Goal: Task Accomplishment & Management: Complete application form

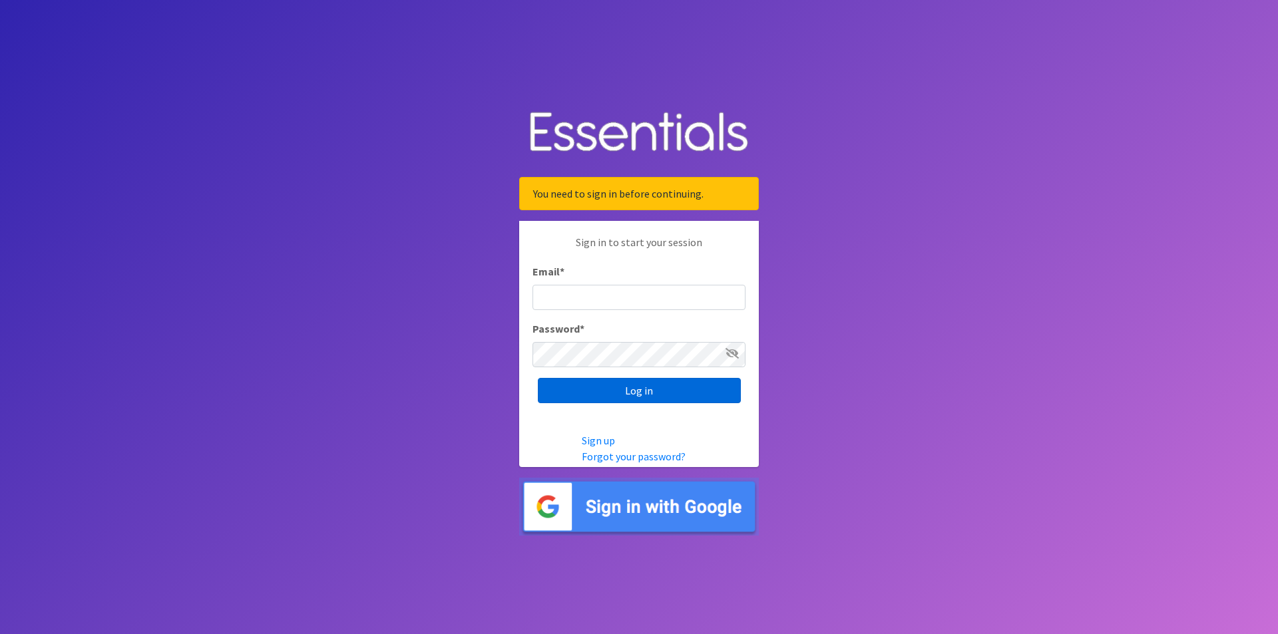
type input "[EMAIL_ADDRESS][DOMAIN_NAME]"
click at [647, 395] on input "Log in" at bounding box center [639, 390] width 203 height 25
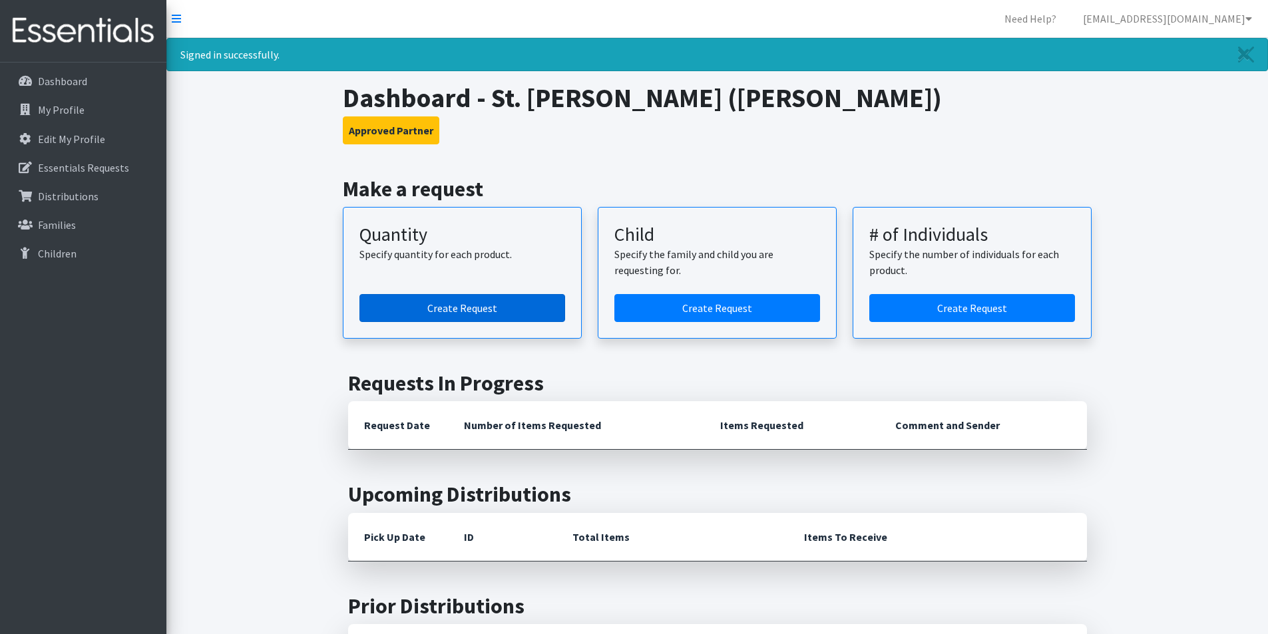
click at [462, 303] on link "Create Request" at bounding box center [462, 308] width 206 height 28
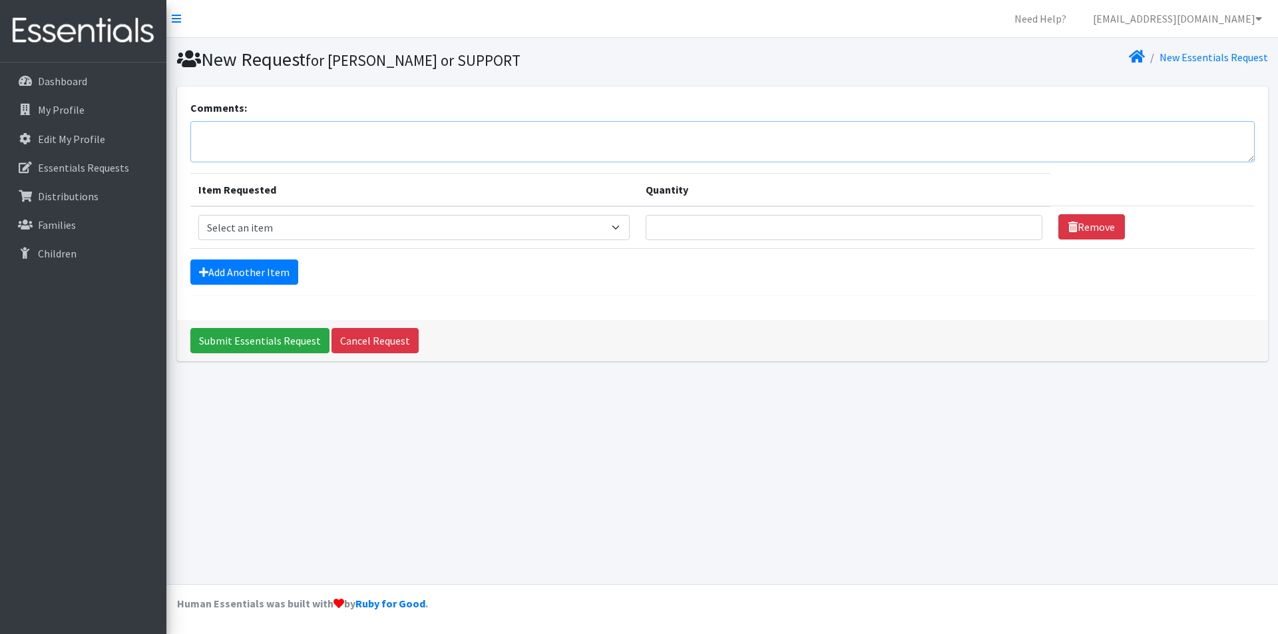
click at [375, 132] on textarea "Comments:" at bounding box center [722, 141] width 1064 height 41
type textarea "Will pick up [DATE]. Thank you!"
click at [372, 232] on select "Select an item Diaper (Size 2) Diaper (Size 3) Diaper (Size 4) Diaper (Size 5) …" at bounding box center [413, 227] width 431 height 25
select select "2960"
click at [198, 215] on select "Select an item Diaper (Size 2) Diaper (Size 3) Diaper (Size 4) Diaper (Size 5) …" at bounding box center [413, 227] width 431 height 25
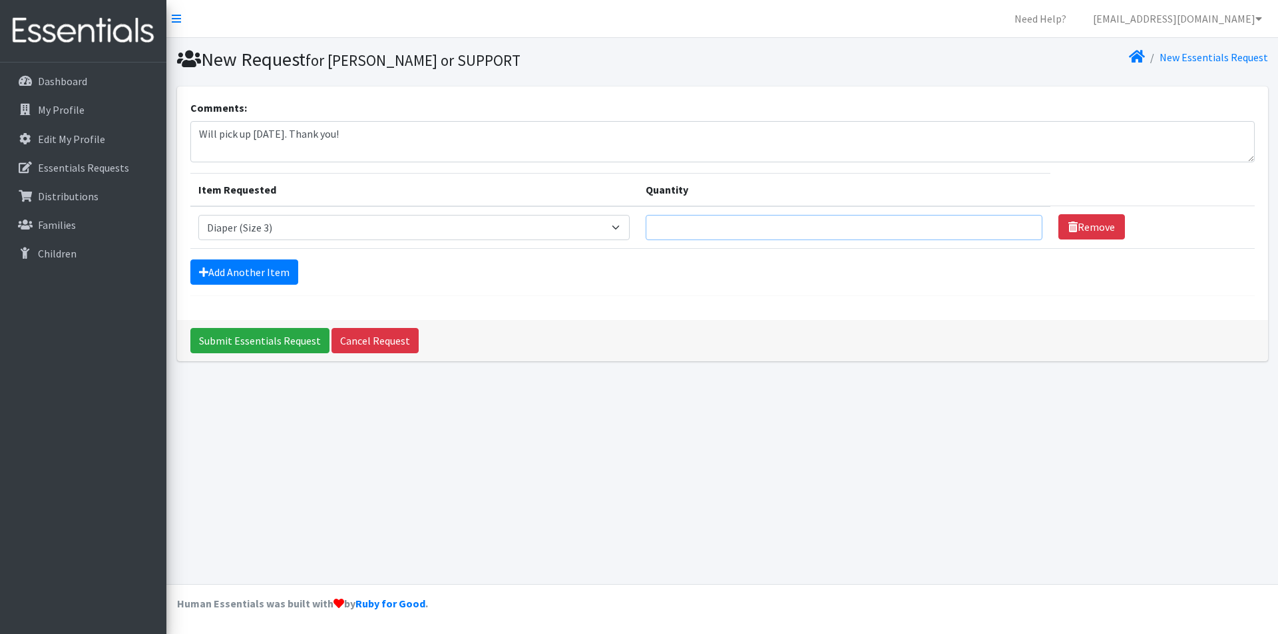
click at [826, 227] on input "Quantity" at bounding box center [843, 227] width 397 height 25
type input "250"
click at [201, 272] on icon at bounding box center [203, 272] width 9 height 11
click at [252, 277] on link "Add Another Item" at bounding box center [244, 272] width 108 height 25
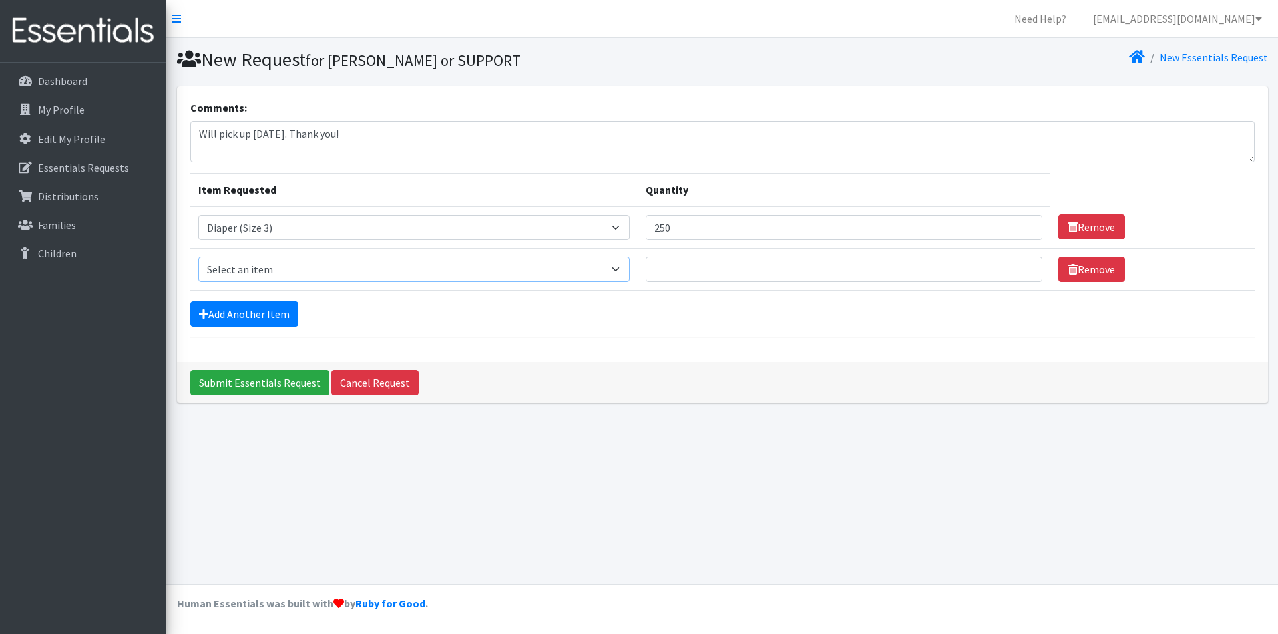
click at [309, 269] on select "Select an item Diaper (Size 2) Diaper (Size 3) Diaper (Size 4) Diaper (Size 5) …" at bounding box center [413, 269] width 431 height 25
select select "2961"
click at [198, 257] on select "Select an item Diaper (Size 2) Diaper (Size 3) Diaper (Size 4) Diaper (Size 5) …" at bounding box center [413, 269] width 431 height 25
click at [682, 271] on input "Quantity" at bounding box center [843, 269] width 397 height 25
type input "400"
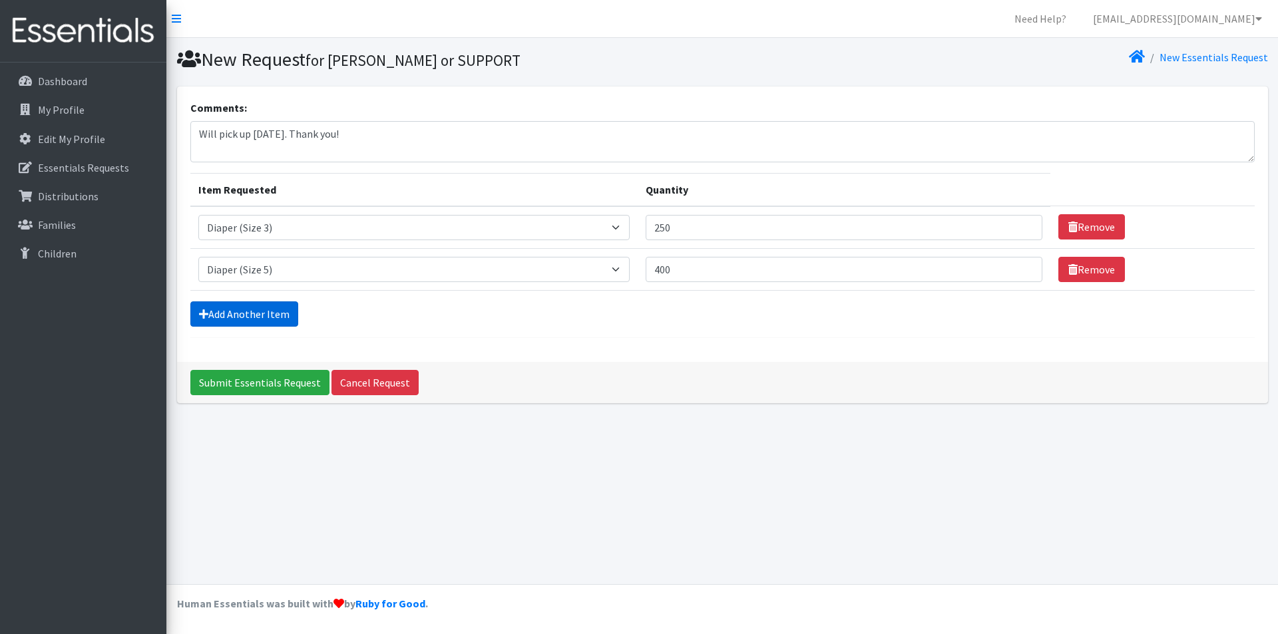
click at [222, 314] on link "Add Another Item" at bounding box center [244, 313] width 108 height 25
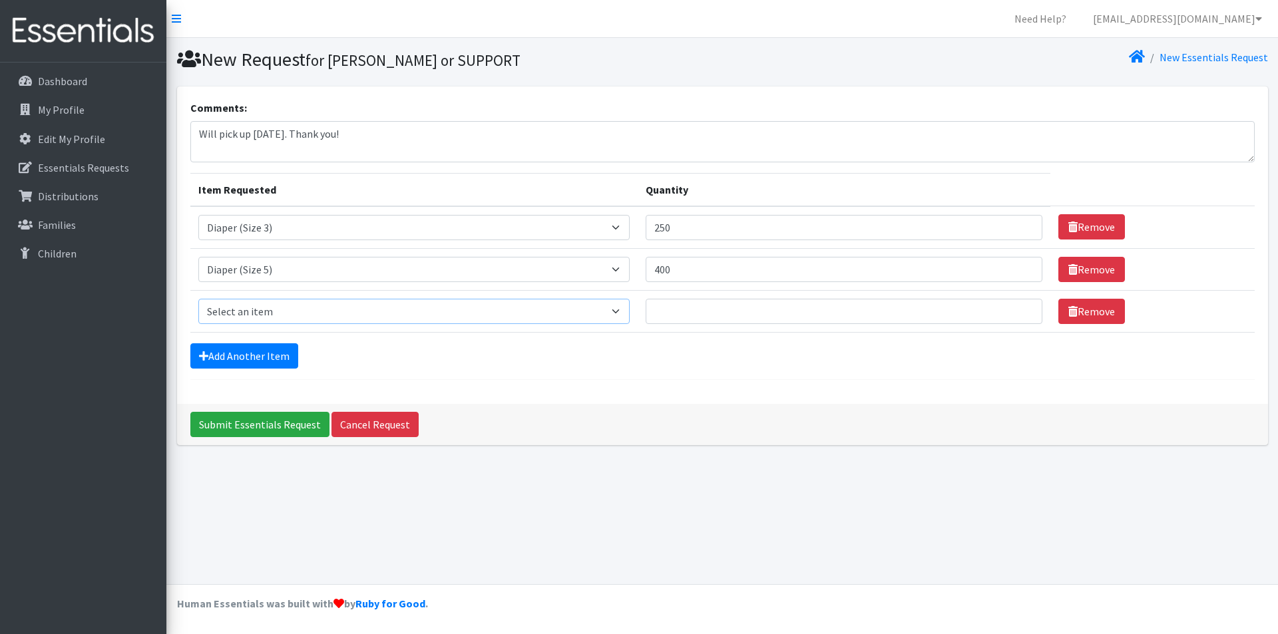
click at [307, 313] on select "Select an item Diaper (Size 2) Diaper (Size 3) Diaper (Size 4) Diaper (Size 5) …" at bounding box center [413, 311] width 431 height 25
select select "2950"
click at [198, 299] on select "Select an item Diaper (Size 2) Diaper (Size 3) Diaper (Size 4) Diaper (Size 5) …" at bounding box center [413, 311] width 431 height 25
click at [698, 315] on input "Quantity" at bounding box center [843, 311] width 397 height 25
type input "500"
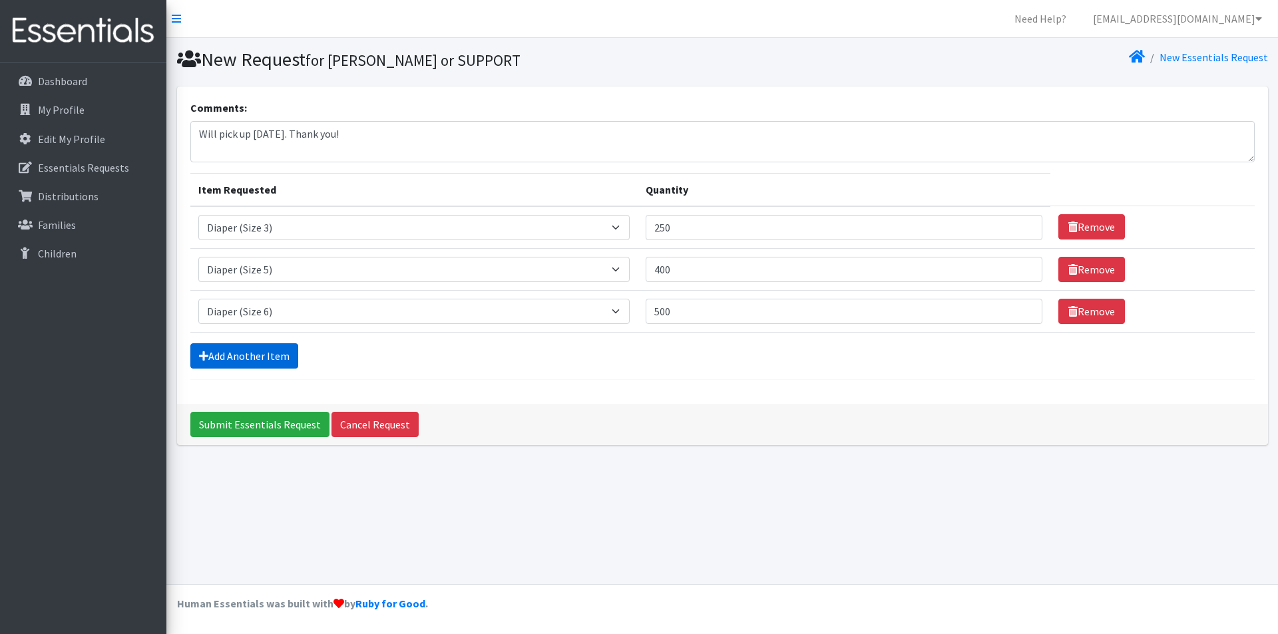
click at [255, 354] on link "Add Another Item" at bounding box center [244, 355] width 108 height 25
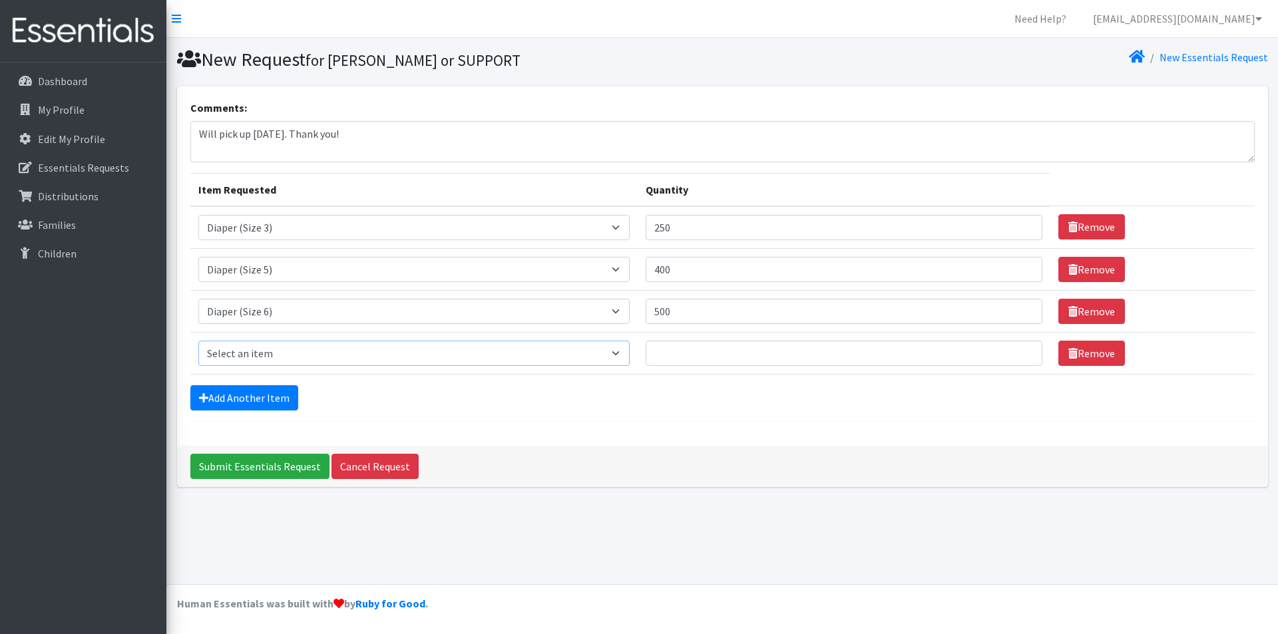
click at [257, 354] on select "Select an item Diaper (Size 2) Diaper (Size 3) Diaper (Size 4) Diaper (Size 5) …" at bounding box center [413, 353] width 431 height 25
select select "2937"
click at [198, 341] on select "Select an item Diaper (Size 2) Diaper (Size 3) Diaper (Size 4) Diaper (Size 5) …" at bounding box center [413, 353] width 431 height 25
click at [710, 356] on input "Quantity" at bounding box center [843, 353] width 397 height 25
type input "72"
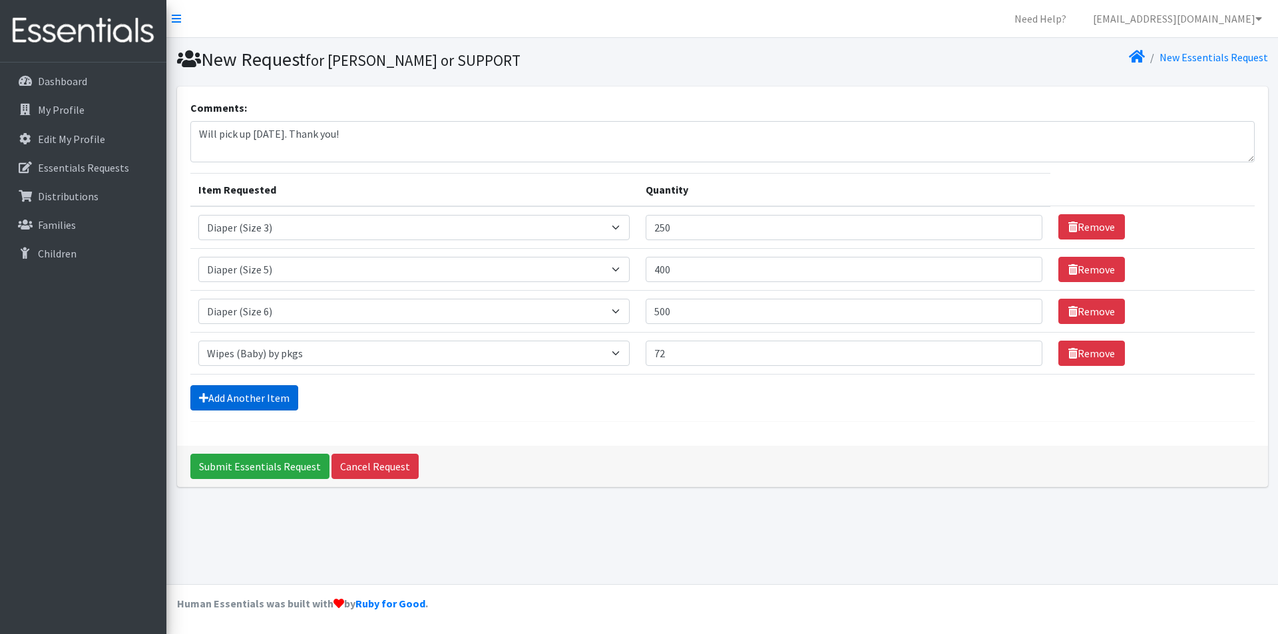
click at [221, 396] on link "Add Another Item" at bounding box center [244, 397] width 108 height 25
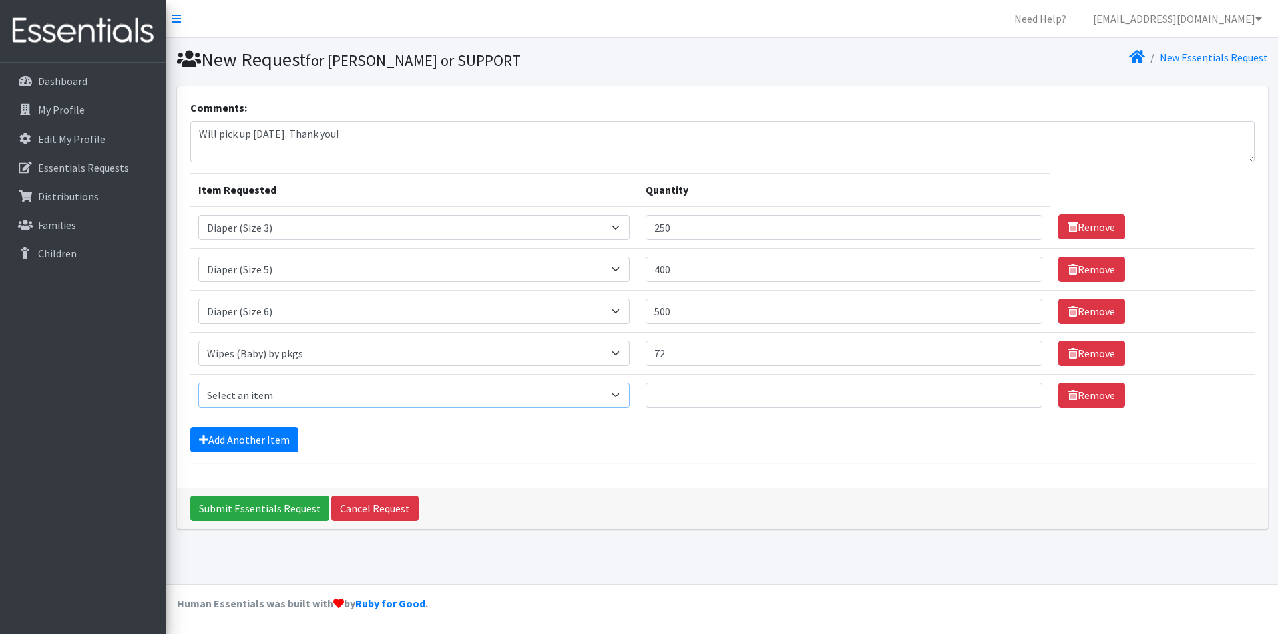
click at [232, 396] on select "Select an item Diaper (Size 2) Diaper (Size 3) Diaper (Size 4) Diaper (Size 5) …" at bounding box center [413, 395] width 431 height 25
select select "2955"
click at [198, 383] on select "Select an item Diaper (Size 2) Diaper (Size 3) Diaper (Size 4) Diaper (Size 5) …" at bounding box center [413, 395] width 431 height 25
click at [705, 397] on input "Quantity" at bounding box center [843, 395] width 397 height 25
type input "400"
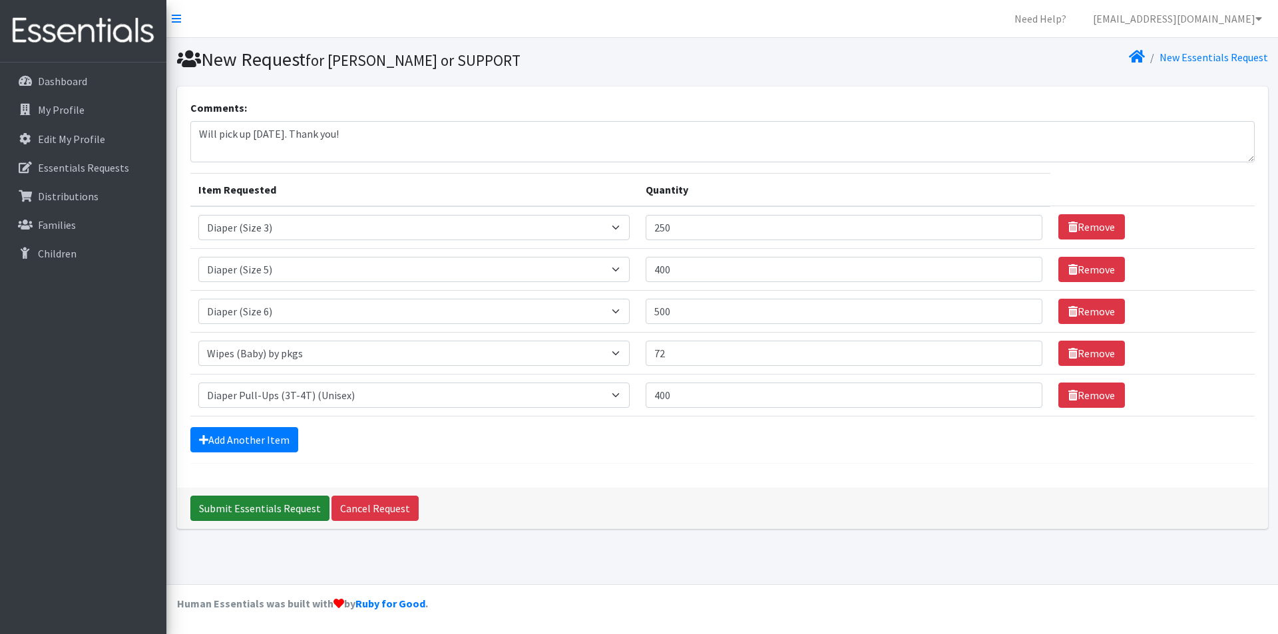
click at [261, 512] on input "Submit Essentials Request" at bounding box center [259, 508] width 139 height 25
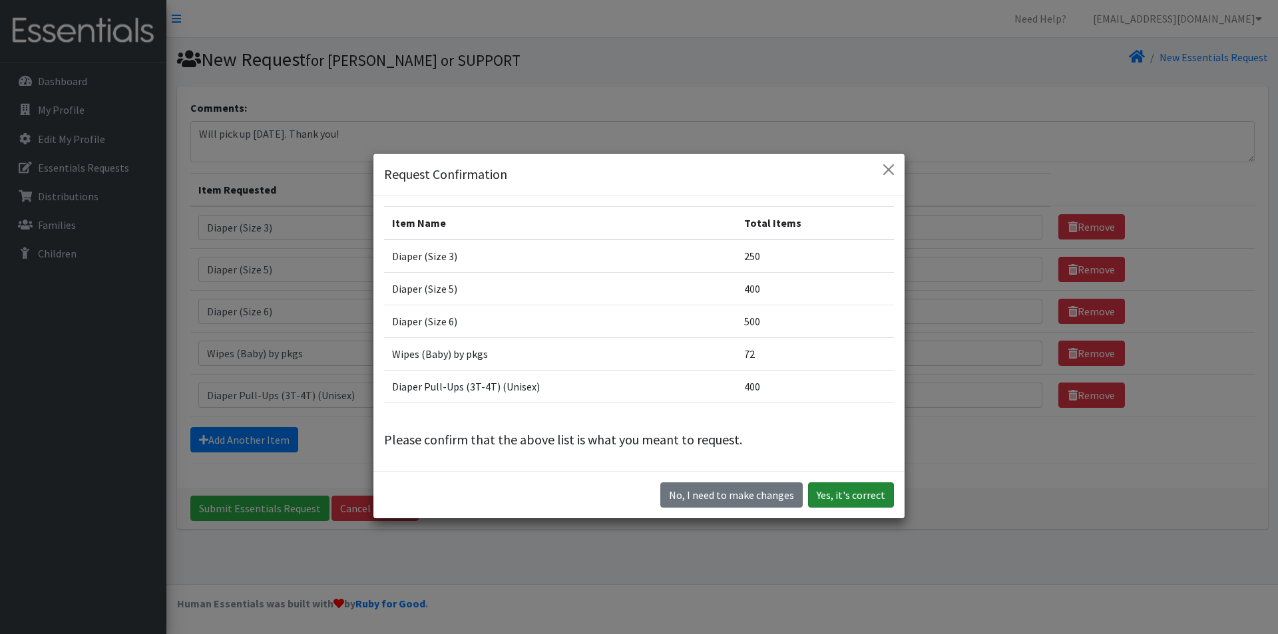
click at [833, 503] on button "Yes, it's correct" at bounding box center [851, 494] width 86 height 25
